Goal: Transaction & Acquisition: Purchase product/service

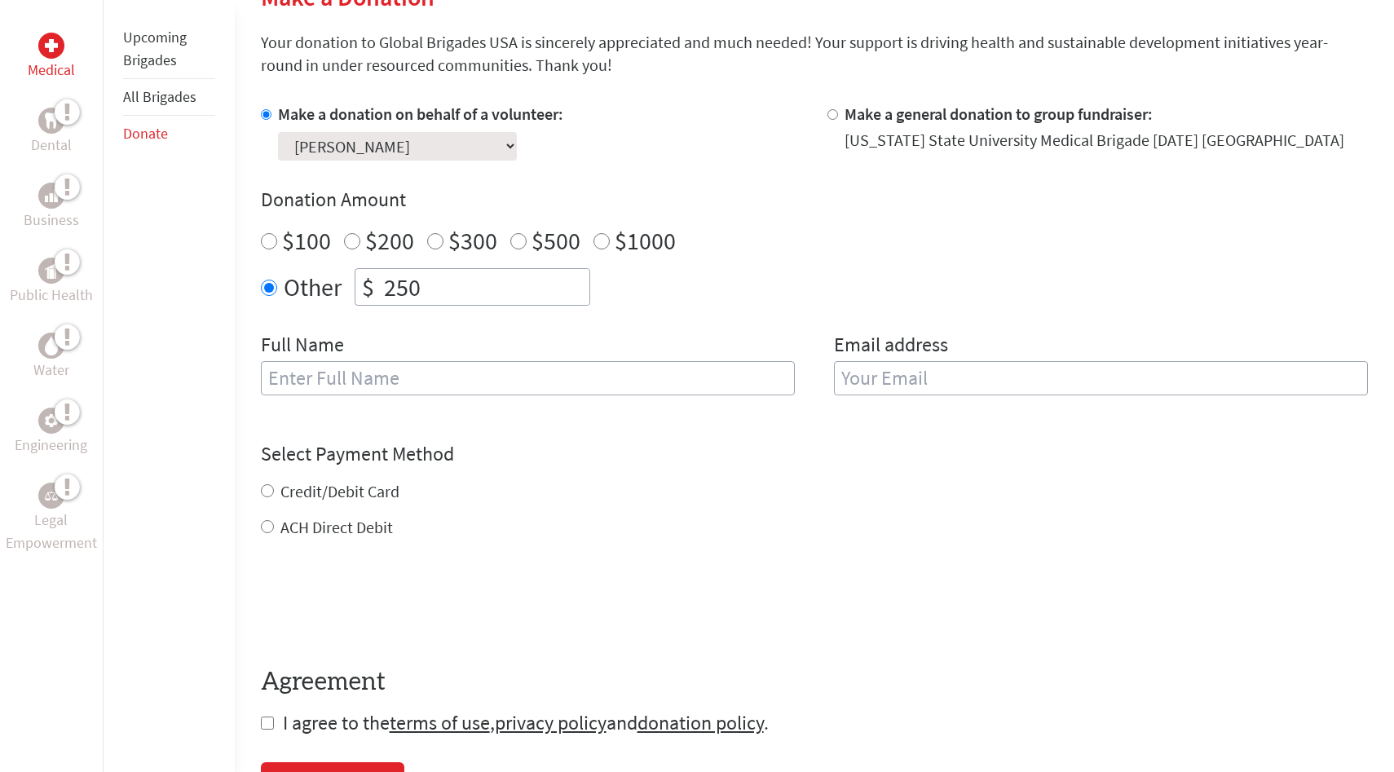
scroll to position [444, 0]
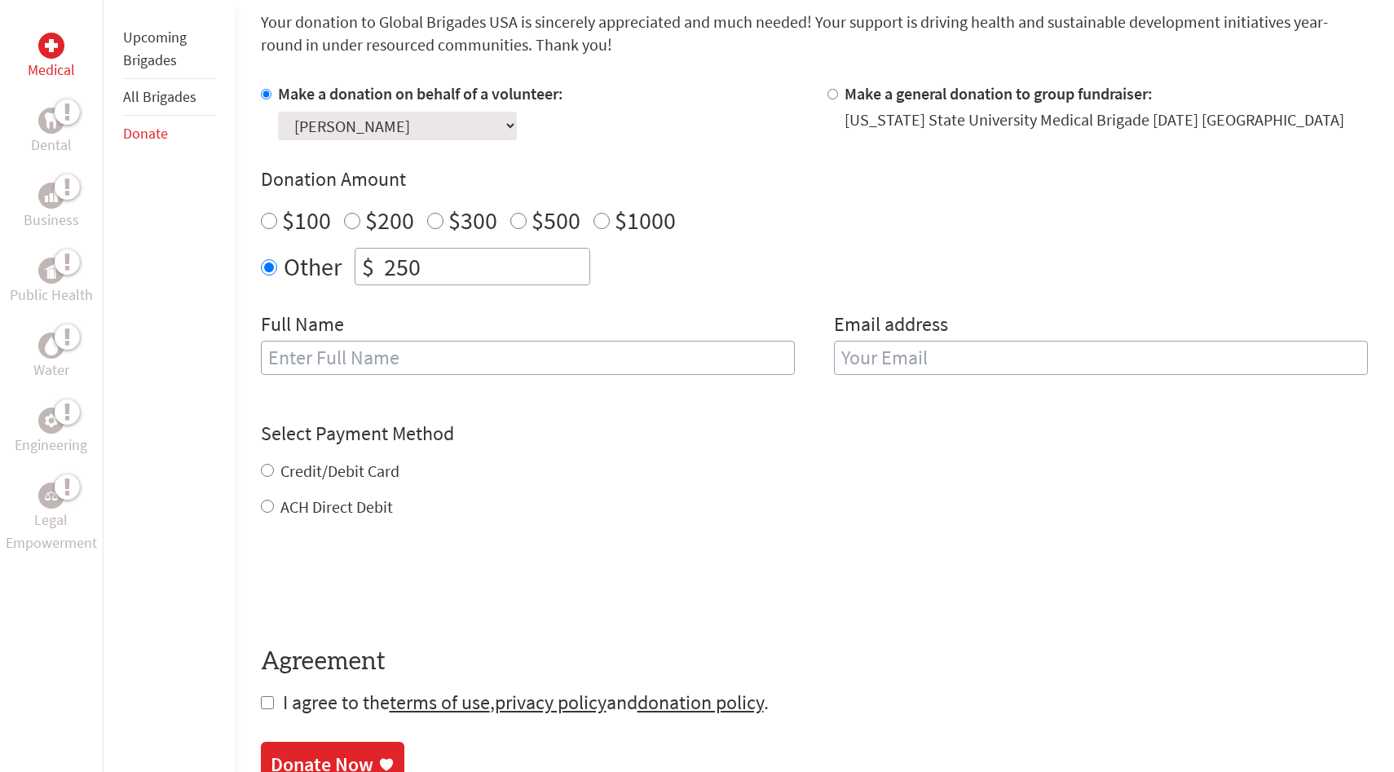
click at [495, 366] on input "text" at bounding box center [528, 358] width 534 height 34
type input "[PERSON_NAME]"
click at [901, 363] on input "email" at bounding box center [1101, 358] width 534 height 34
type input "[EMAIL_ADDRESS][DOMAIN_NAME]"
click at [834, 446] on div "Select Payment Method NOTE: American Express is not accepted. Please proceed no…" at bounding box center [814, 470] width 1107 height 98
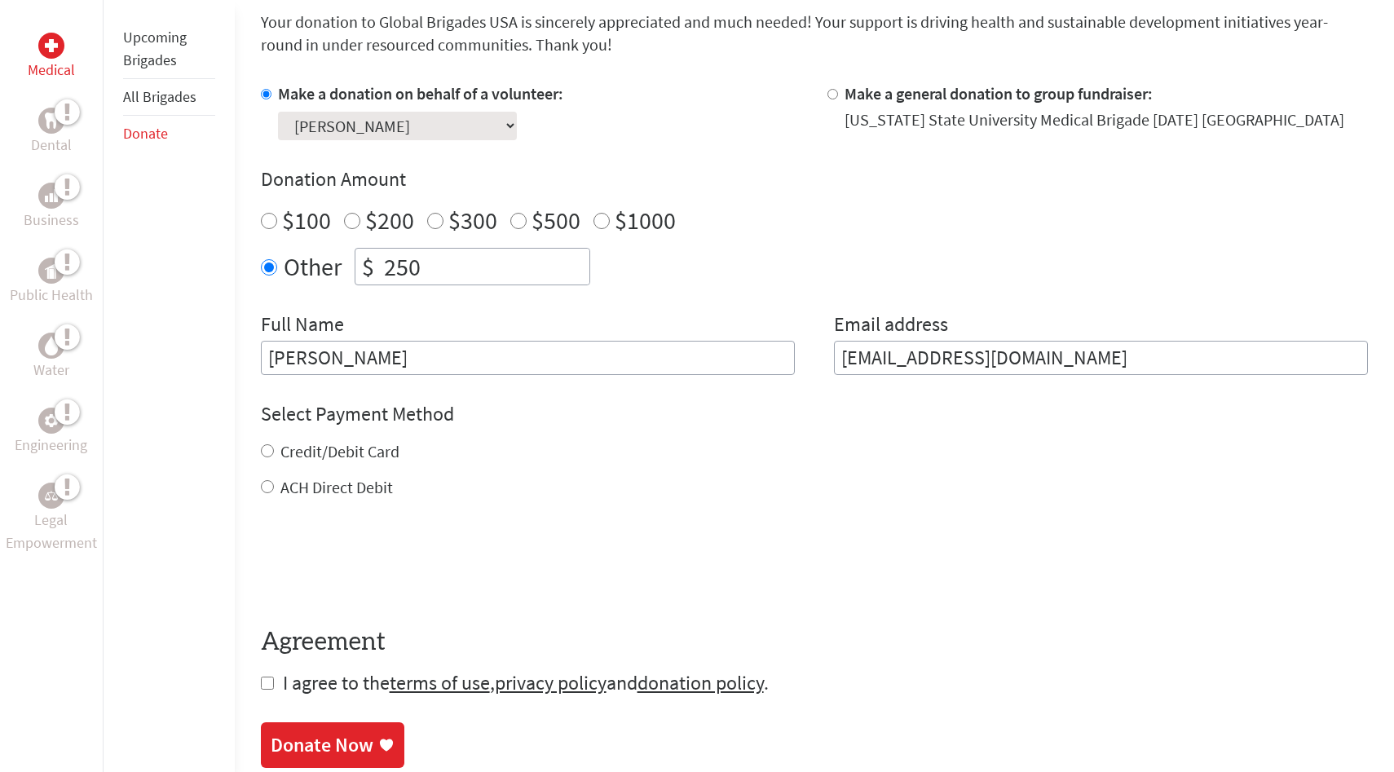
click at [293, 452] on label "Credit/Debit Card" at bounding box center [339, 451] width 119 height 20
click at [274, 452] on input "Credit/Debit Card" at bounding box center [267, 450] width 13 height 13
radio input "true"
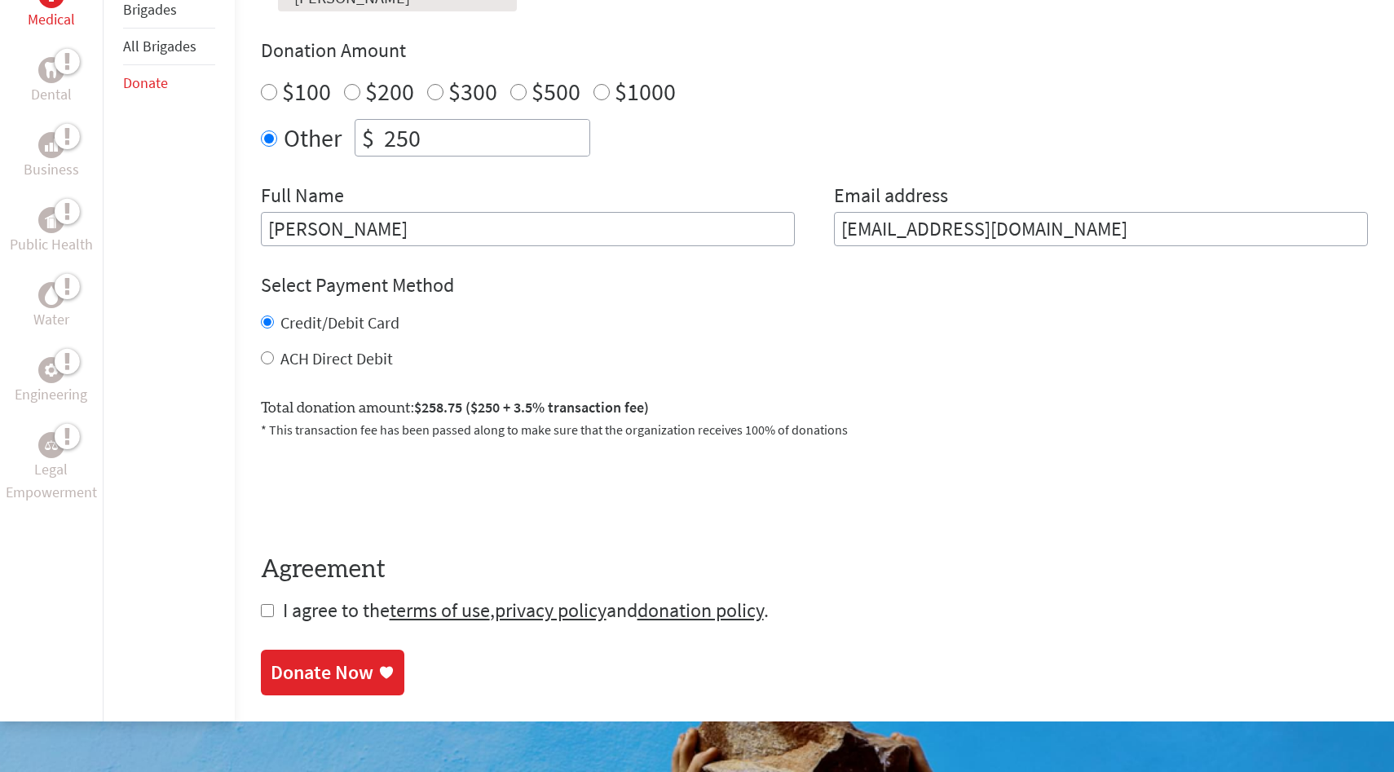
scroll to position [575, 0]
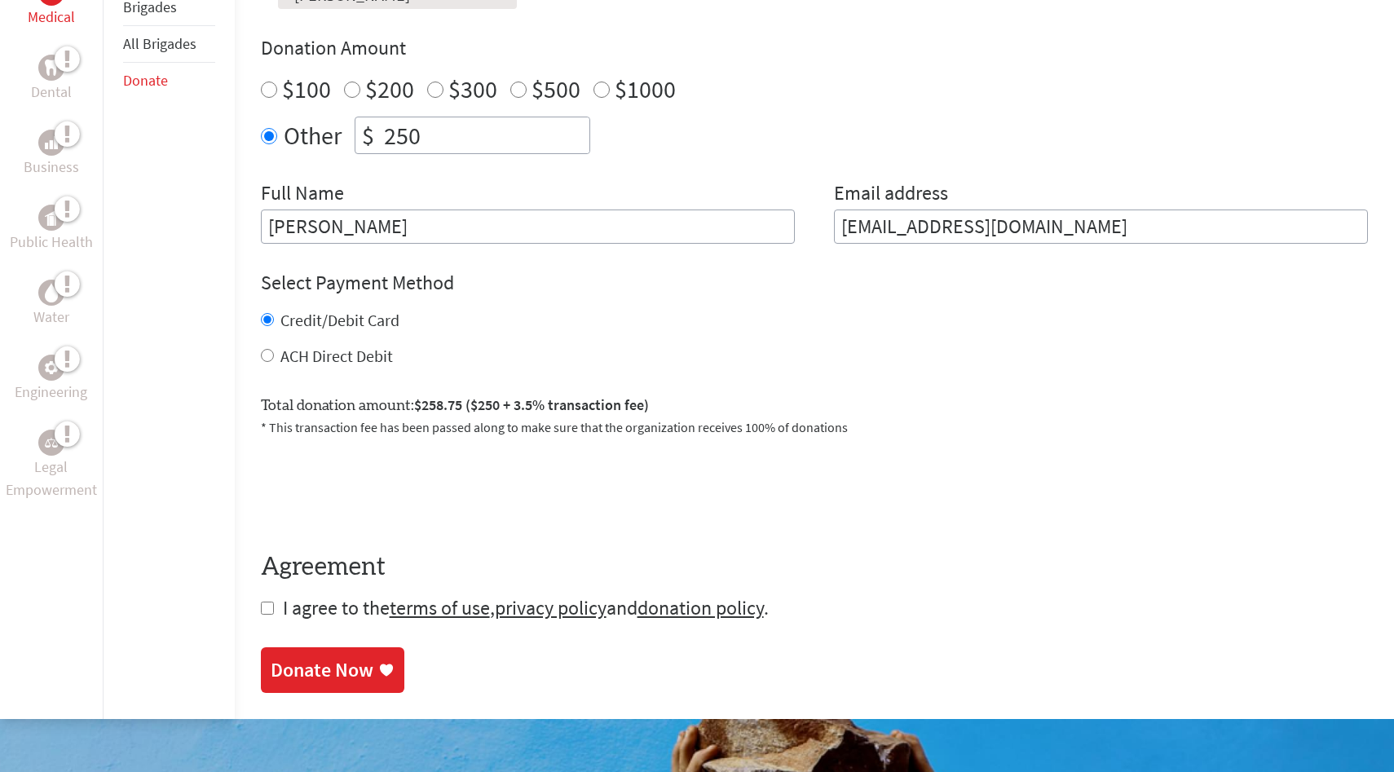
click at [265, 606] on input "checkbox" at bounding box center [267, 608] width 13 height 13
checkbox input "true"
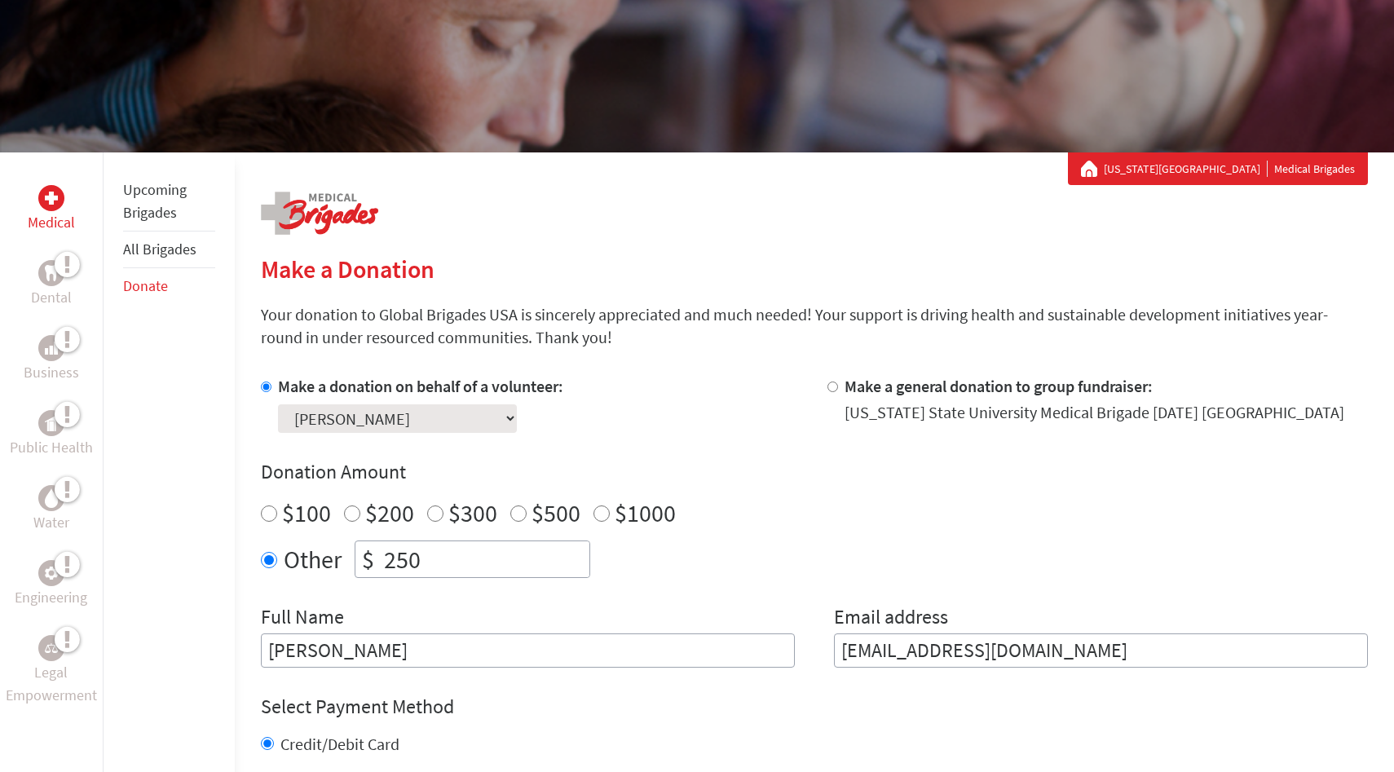
scroll to position [148, 0]
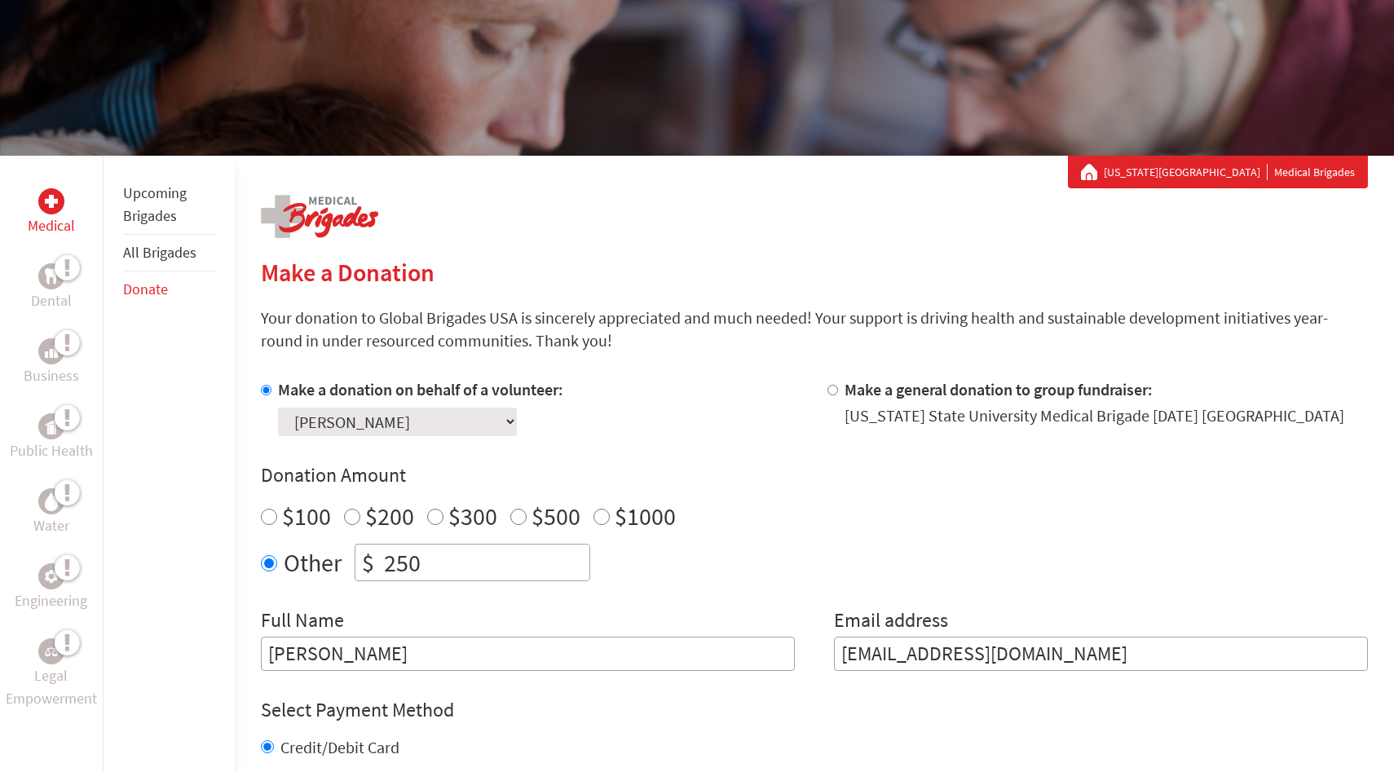
click at [476, 425] on select "Select a volunteer... [PERSON_NAME] [PERSON_NAME] [PERSON_NAME] [PERSON_NAME] […" at bounding box center [397, 422] width 239 height 29
click at [455, 419] on select "Select a volunteer... [PERSON_NAME] [PERSON_NAME] [PERSON_NAME] [PERSON_NAME] […" at bounding box center [397, 422] width 239 height 29
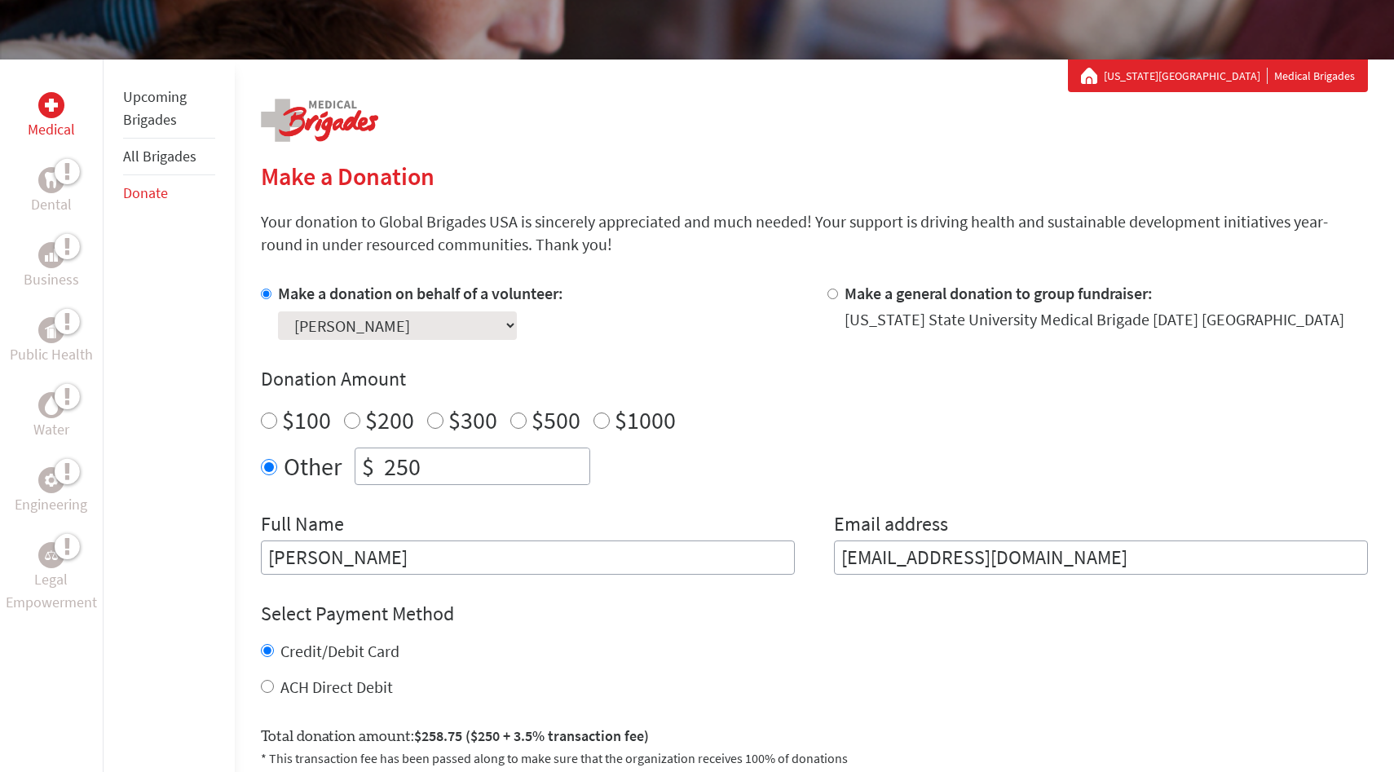
scroll to position [301, 0]
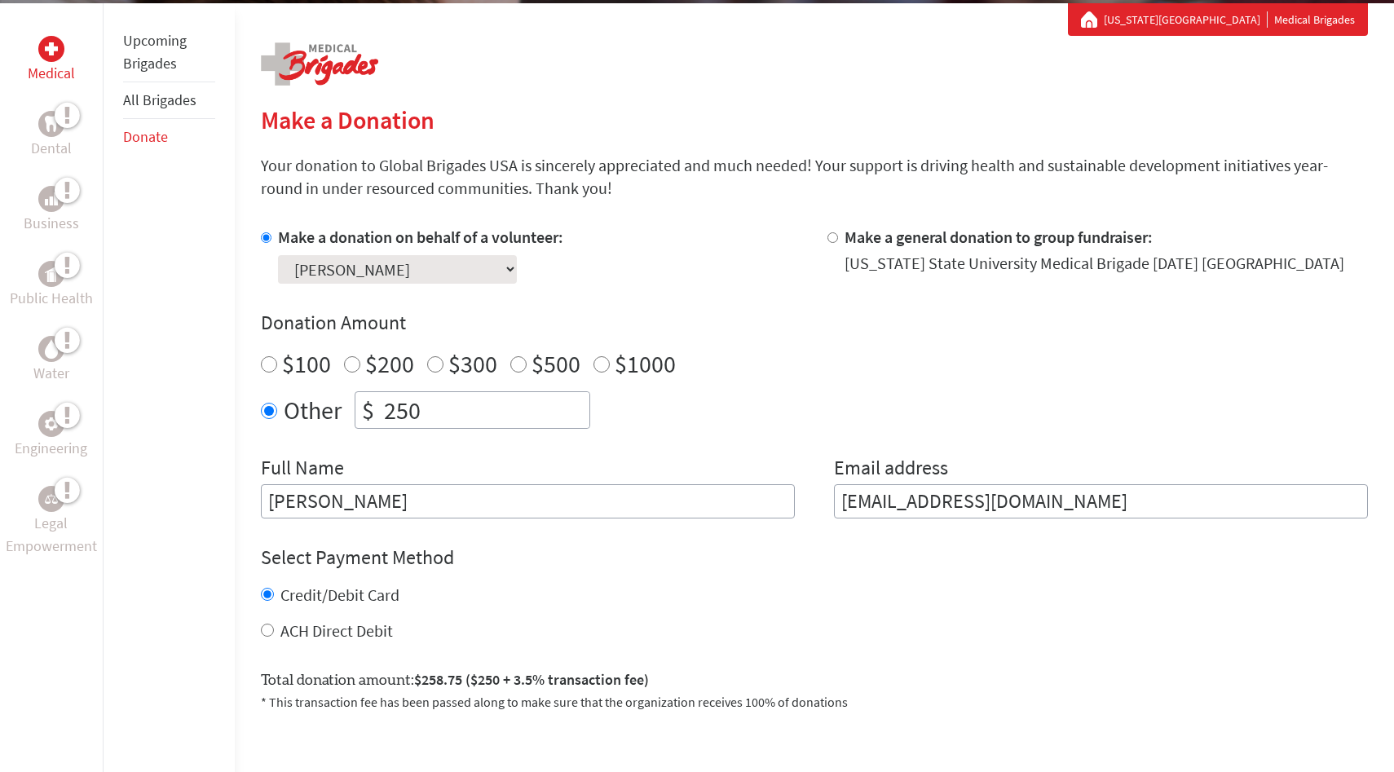
click at [455, 271] on select "Select a volunteer... [PERSON_NAME] [PERSON_NAME] [PERSON_NAME] [PERSON_NAME] […" at bounding box center [397, 269] width 239 height 29
select select "A611DFE9-0F5E-11F0-B3BE-42010A8A0038"
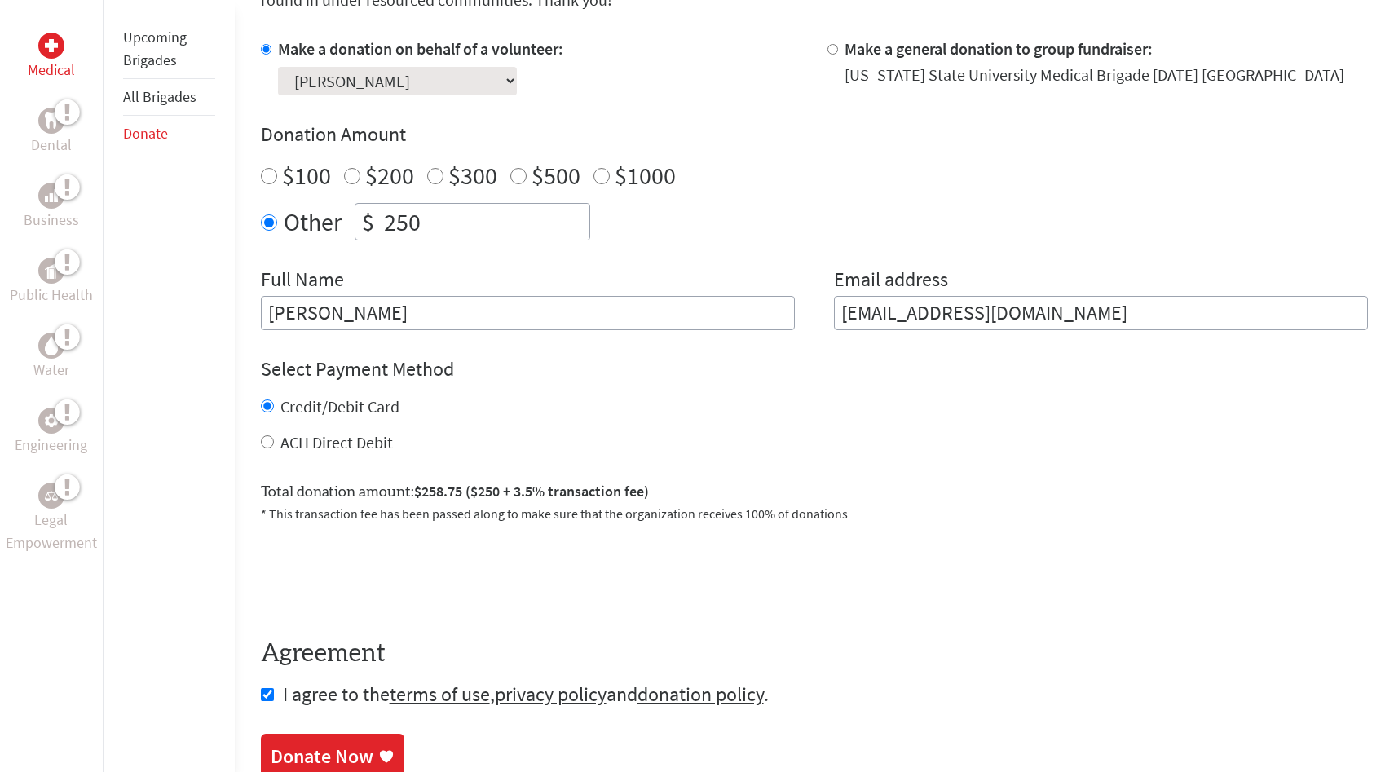
scroll to position [544, 0]
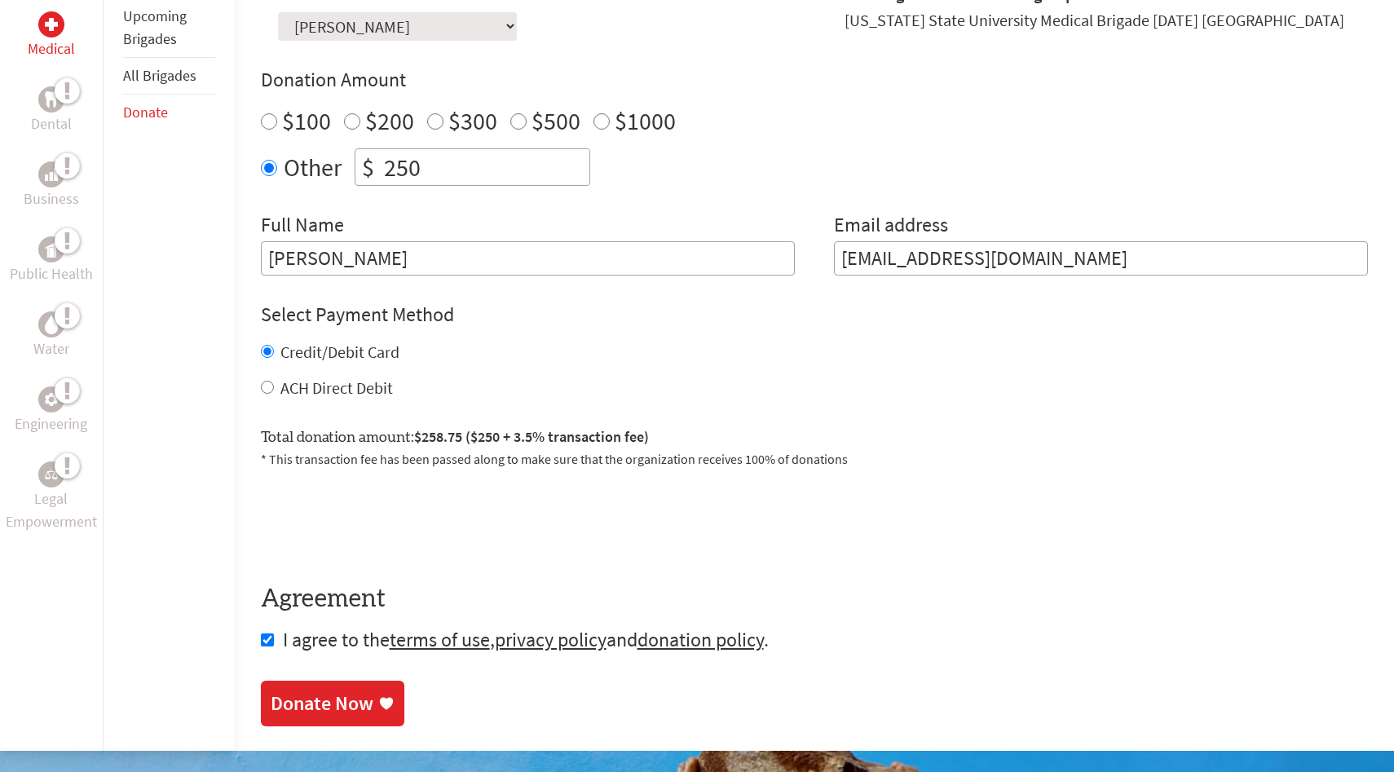
click at [341, 714] on div "Donate Now" at bounding box center [322, 703] width 103 height 26
